Goal: Information Seeking & Learning: Obtain resource

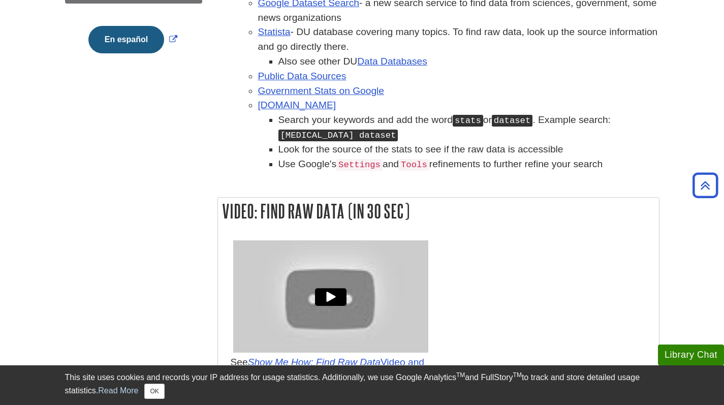
scroll to position [306, 0]
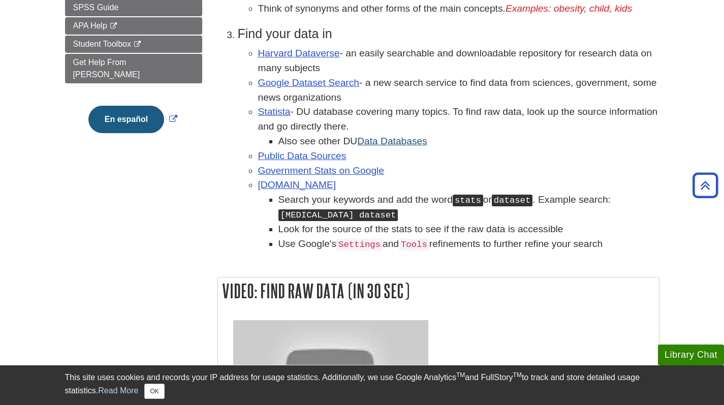
click at [374, 145] on link "Data Databases" at bounding box center [392, 141] width 70 height 11
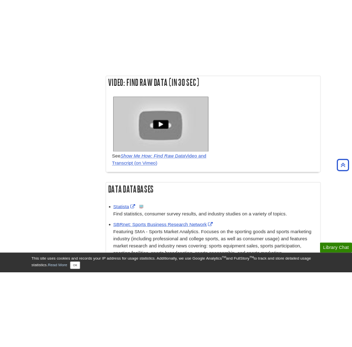
scroll to position [180, 0]
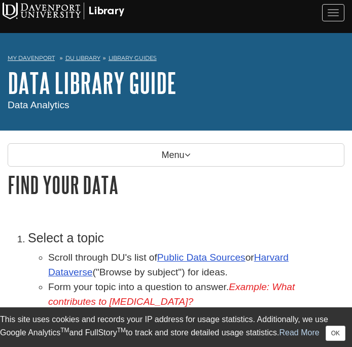
scroll to position [80, 0]
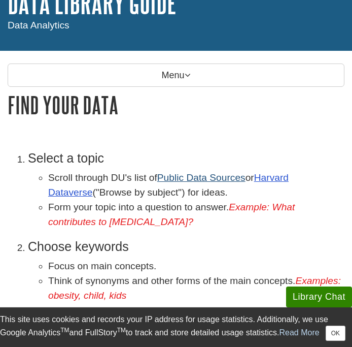
click at [205, 182] on link "Public Data Sources" at bounding box center [201, 177] width 88 height 11
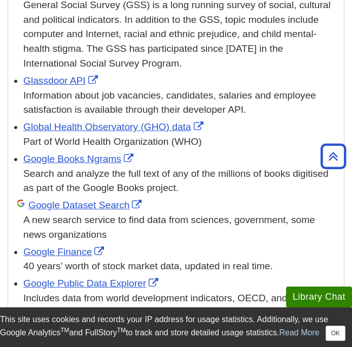
scroll to position [1260, 0]
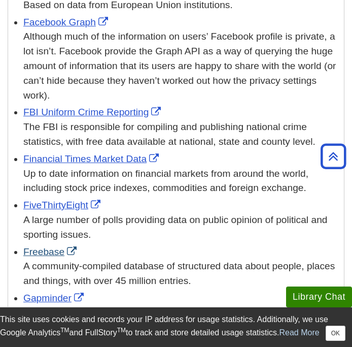
click at [46, 246] on link "Freebase" at bounding box center [51, 251] width 56 height 11
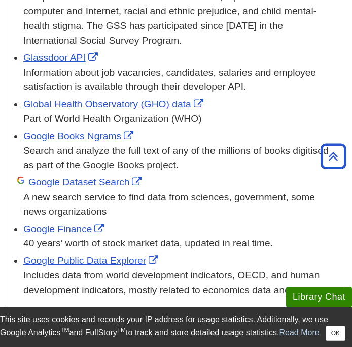
scroll to position [1759, 0]
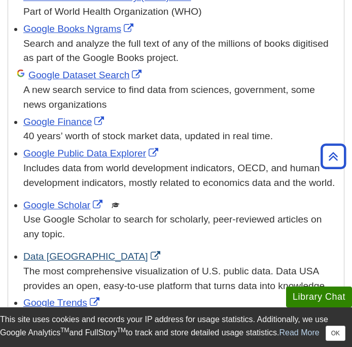
click at [55, 251] on link "Data USA" at bounding box center [93, 256] width 140 height 11
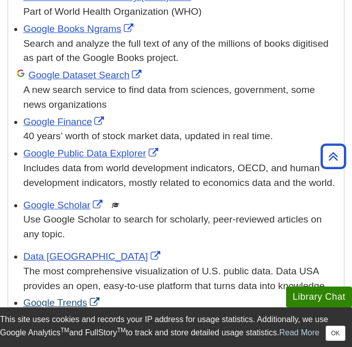
click at [70, 297] on link "Google Trends" at bounding box center [62, 302] width 79 height 11
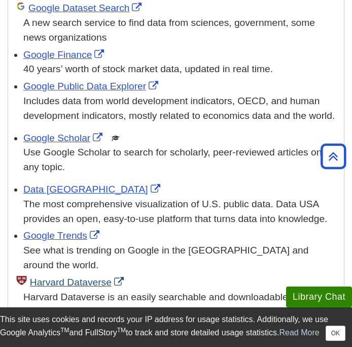
click at [62, 277] on link "Harvard Dataverse" at bounding box center [78, 282] width 96 height 11
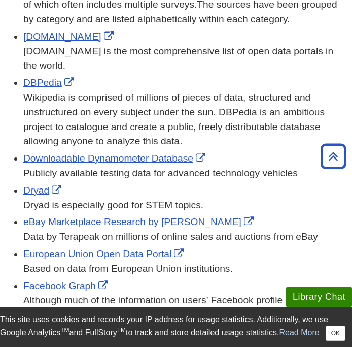
scroll to position [791, 0]
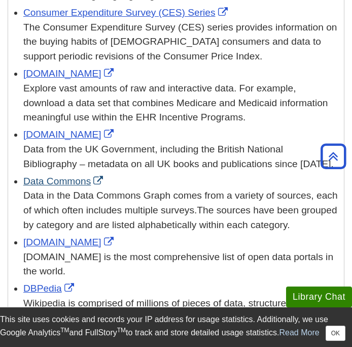
click at [66, 176] on link "Data Commons" at bounding box center [64, 181] width 82 height 11
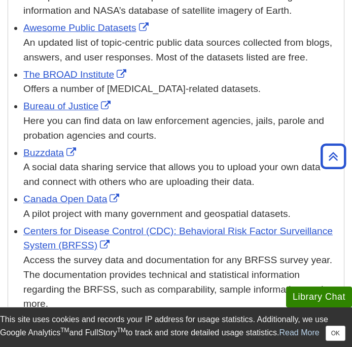
scroll to position [301, 0]
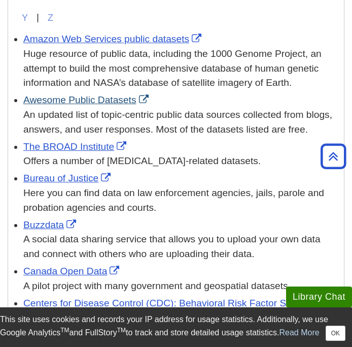
click at [87, 94] on link "Awesome Public Datasets" at bounding box center [87, 99] width 128 height 11
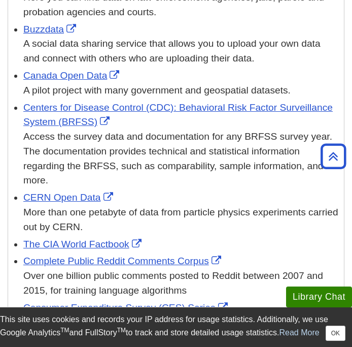
scroll to position [469, 0]
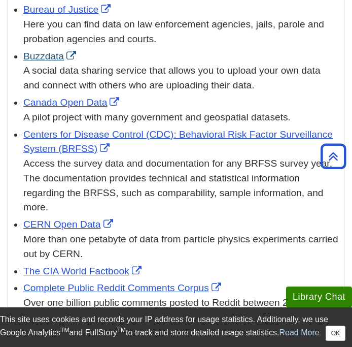
click at [51, 54] on link "Buzzdata" at bounding box center [50, 56] width 55 height 11
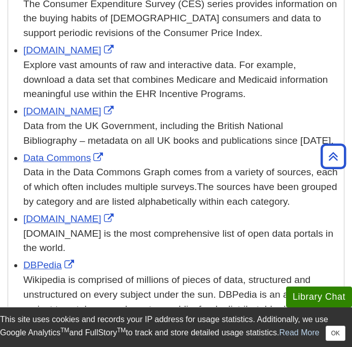
scroll to position [824, 0]
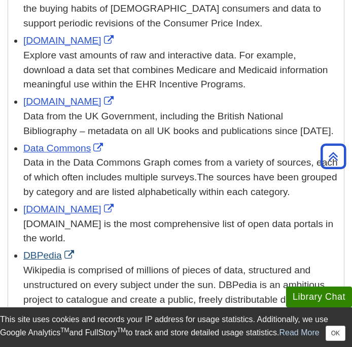
click at [45, 250] on link "DBPedia" at bounding box center [49, 255] width 53 height 11
click at [83, 204] on link "DataPortals.org" at bounding box center [69, 209] width 93 height 11
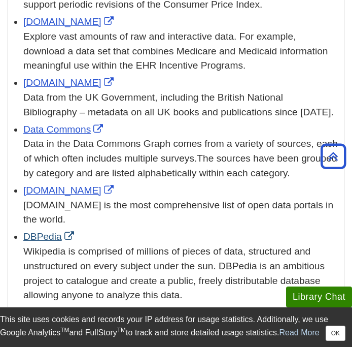
click at [41, 231] on link "DBPedia" at bounding box center [49, 236] width 53 height 11
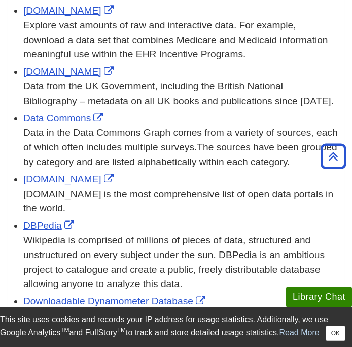
scroll to position [896, 0]
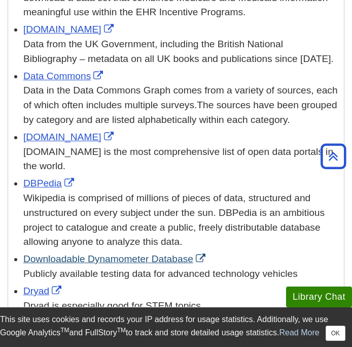
click at [123, 253] on link "Downloadable Dynamometer Database" at bounding box center [115, 258] width 185 height 11
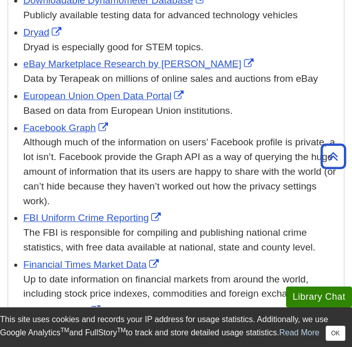
scroll to position [1240, 0]
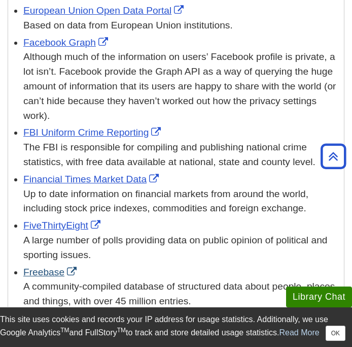
click at [47, 267] on link "Freebase" at bounding box center [51, 272] width 56 height 11
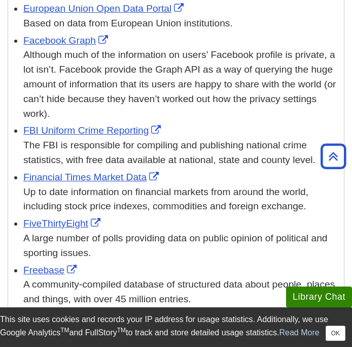
scroll to position [1431, 0]
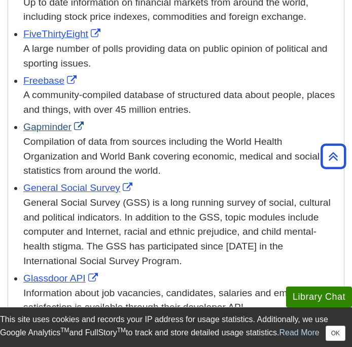
click at [57, 121] on link "Gapminder" at bounding box center [54, 126] width 63 height 11
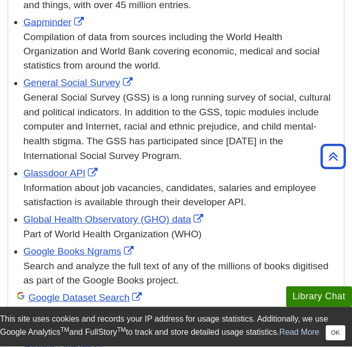
scroll to position [1616, 0]
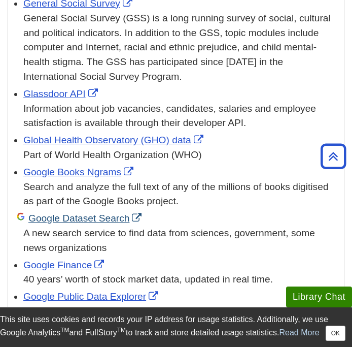
click at [98, 213] on link "Google Dataset Search" at bounding box center [86, 218] width 116 height 11
